Goal: Task Accomplishment & Management: Manage account settings

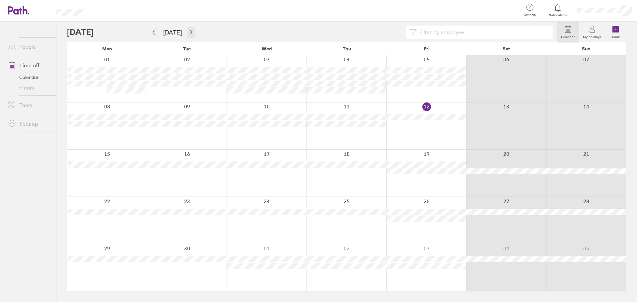
click at [193, 34] on button "button" at bounding box center [191, 32] width 8 height 11
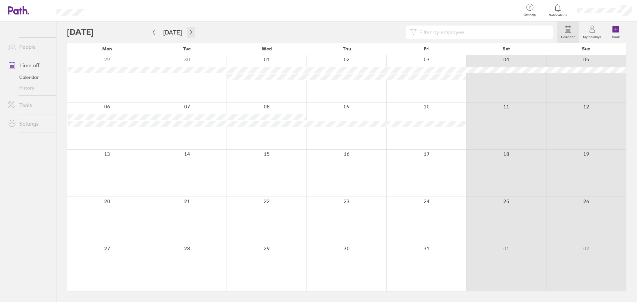
click at [190, 32] on icon "button" at bounding box center [190, 32] width 5 height 5
click at [176, 32] on button "[DATE]" at bounding box center [172, 32] width 29 height 11
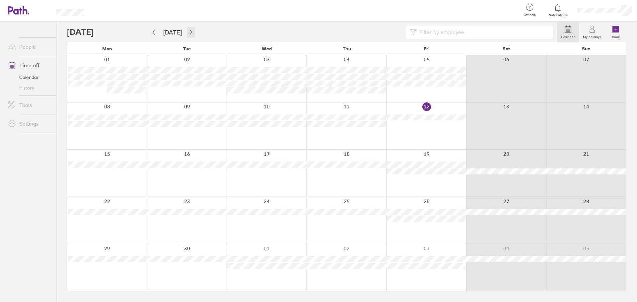
click at [189, 34] on icon "button" at bounding box center [190, 32] width 5 height 5
